Goal: Find contact information: Find contact information

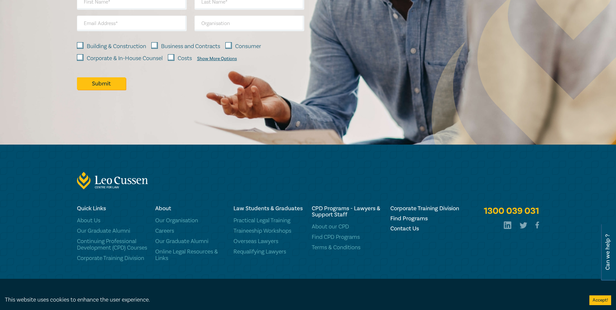
scroll to position [747, 0]
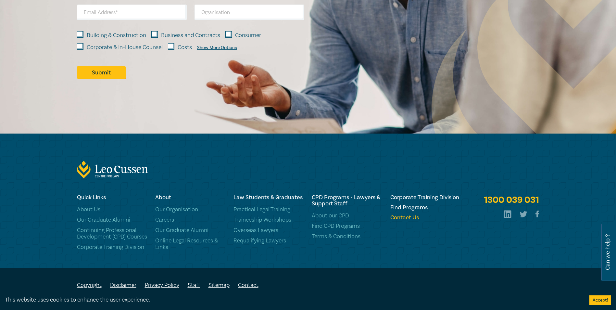
click at [403, 214] on h6 "Contact Us" at bounding box center [425, 217] width 70 height 6
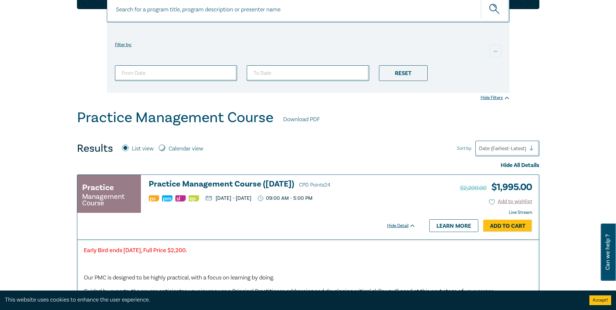
scroll to position [0, 0]
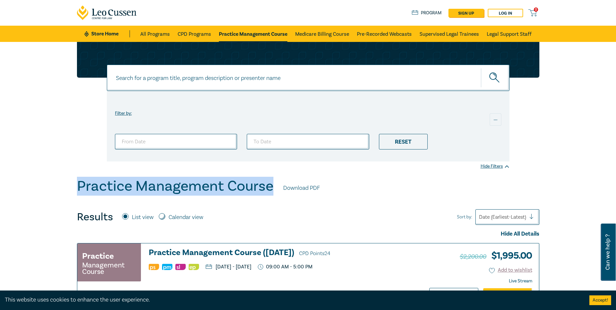
drag, startPoint x: 79, startPoint y: 187, endPoint x: 269, endPoint y: 182, distance: 190.3
click at [269, 182] on h1 "Practice Management Course" at bounding box center [175, 186] width 196 height 17
copy h1 "Practice Management Course"
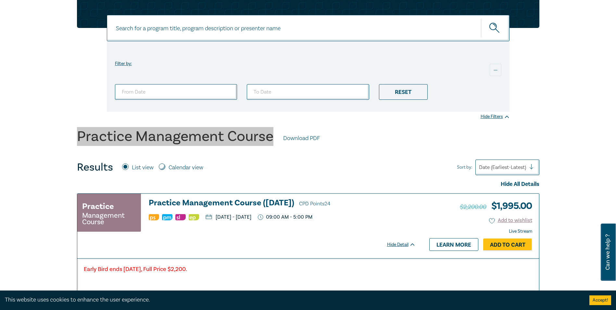
scroll to position [97, 0]
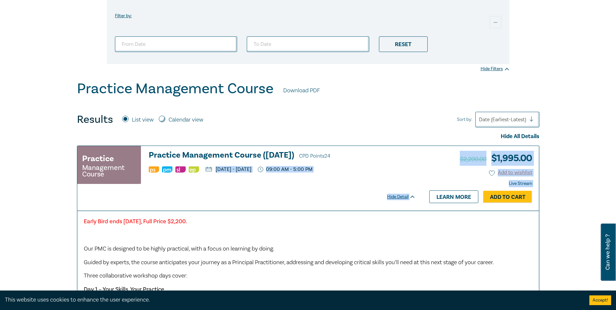
drag, startPoint x: 216, startPoint y: 168, endPoint x: 428, endPoint y: 168, distance: 212.6
click at [428, 168] on div "Practice Management Course Practice Management Course ([DATE]) CPD Points 24 [D…" at bounding box center [308, 178] width 462 height 64
click at [419, 169] on div "Practice Management Course Practice Management Course ([DATE]) CPD Points 24 [D…" at bounding box center [249, 178] width 345 height 64
click at [236, 171] on p "[DATE] - [DATE]" at bounding box center [229, 169] width 46 height 5
click at [218, 169] on p "[DATE] - [DATE]" at bounding box center [229, 169] width 46 height 5
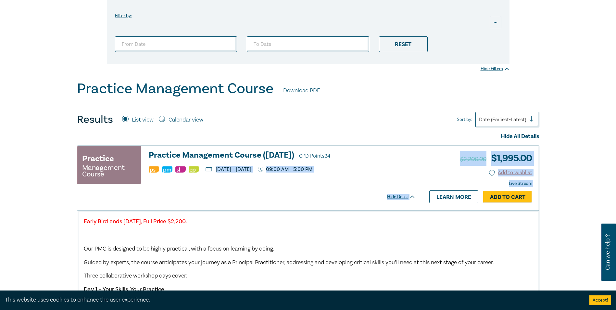
click at [216, 169] on p "[DATE] - [DATE]" at bounding box center [229, 169] width 46 height 5
drag, startPoint x: 216, startPoint y: 168, endPoint x: 407, endPoint y: 168, distance: 190.9
click at [407, 168] on ul "[DATE] - [DATE] 09:00 AM - 5:00 PM" at bounding box center [282, 169] width 267 height 6
copy ul "[DATE] - [DATE] 09:00 AM - 5:00 PM"
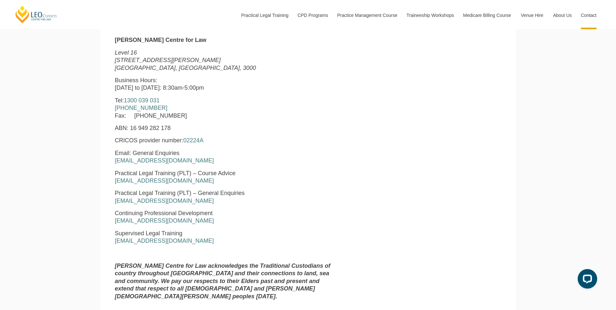
scroll to position [325, 0]
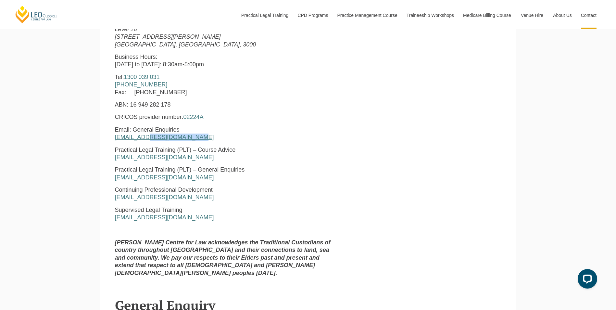
drag, startPoint x: 196, startPoint y: 138, endPoint x: 144, endPoint y: 140, distance: 51.7
click at [144, 140] on p "Email: General Enquiries enquiries@leocussen.edu.au" at bounding box center [225, 133] width 221 height 15
copy link "leocussen.edu.au"
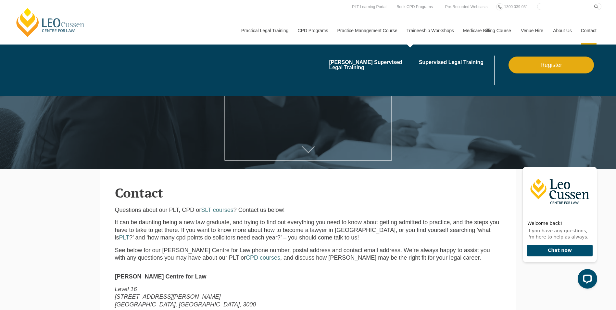
scroll to position [0, 0]
